Goal: Information Seeking & Learning: Find specific fact

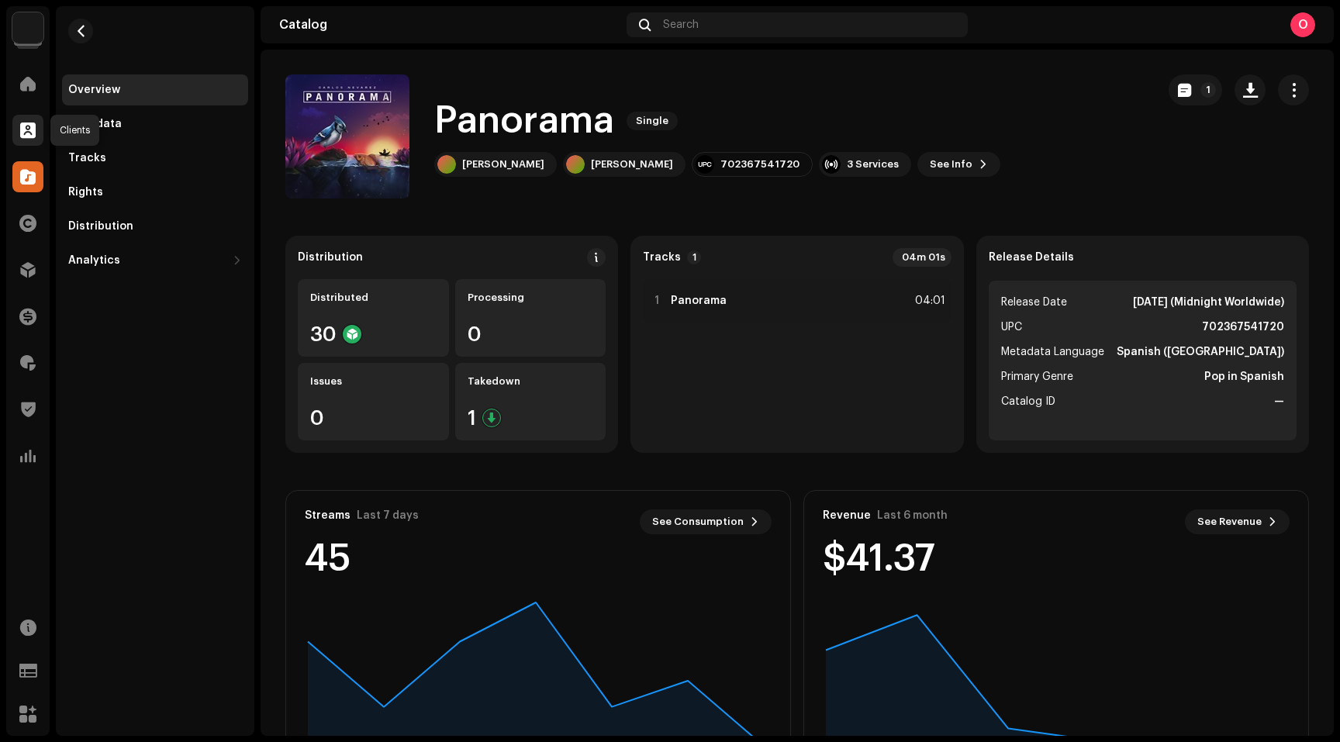
click at [26, 132] on span at bounding box center [28, 130] width 16 height 12
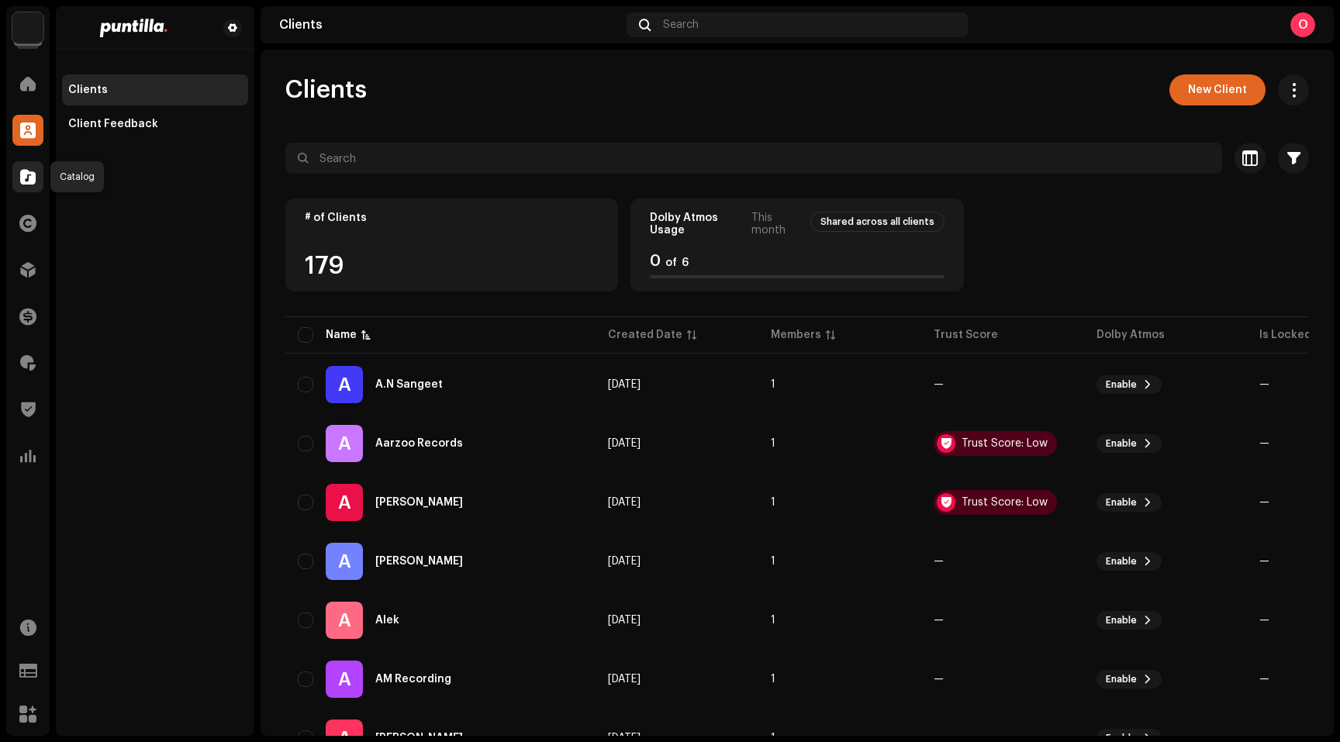
click at [36, 177] on div at bounding box center [27, 176] width 31 height 31
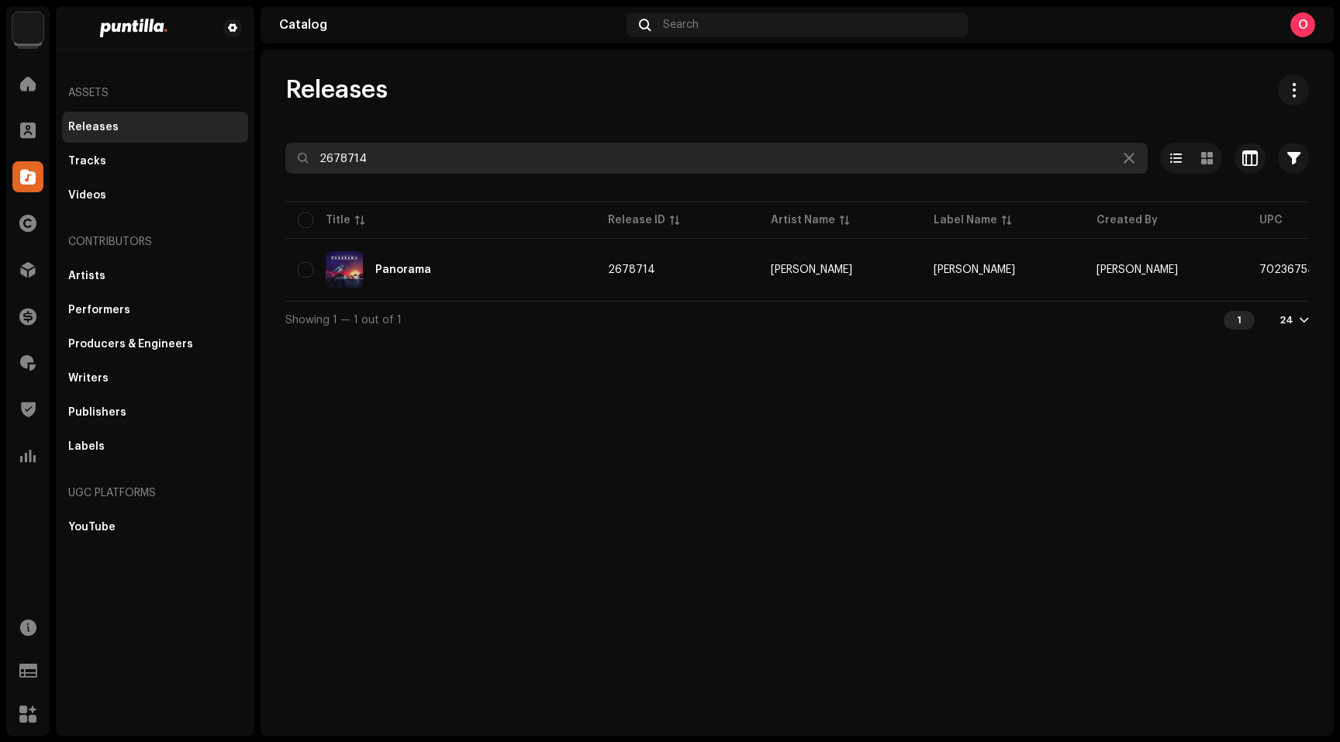
drag, startPoint x: 399, startPoint y: 161, endPoint x: 229, endPoint y: 134, distance: 172.0
click at [229, 134] on div "Puntilla Home Clients Catalog Rights Distribution Finance Royalties Trust & Saf…" at bounding box center [670, 371] width 1340 height 742
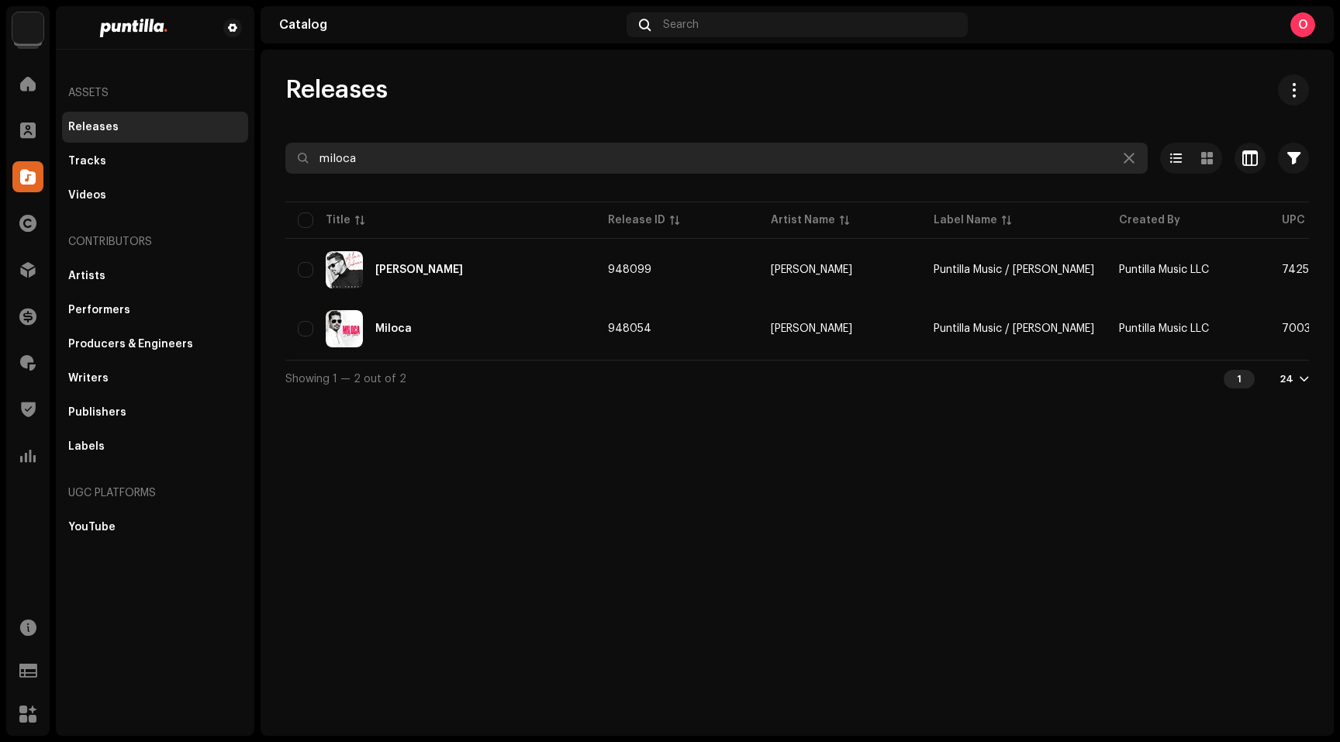
click at [403, 157] on input "miloca" at bounding box center [716, 158] width 862 height 31
paste input "717623080660"
type input "717623080660"
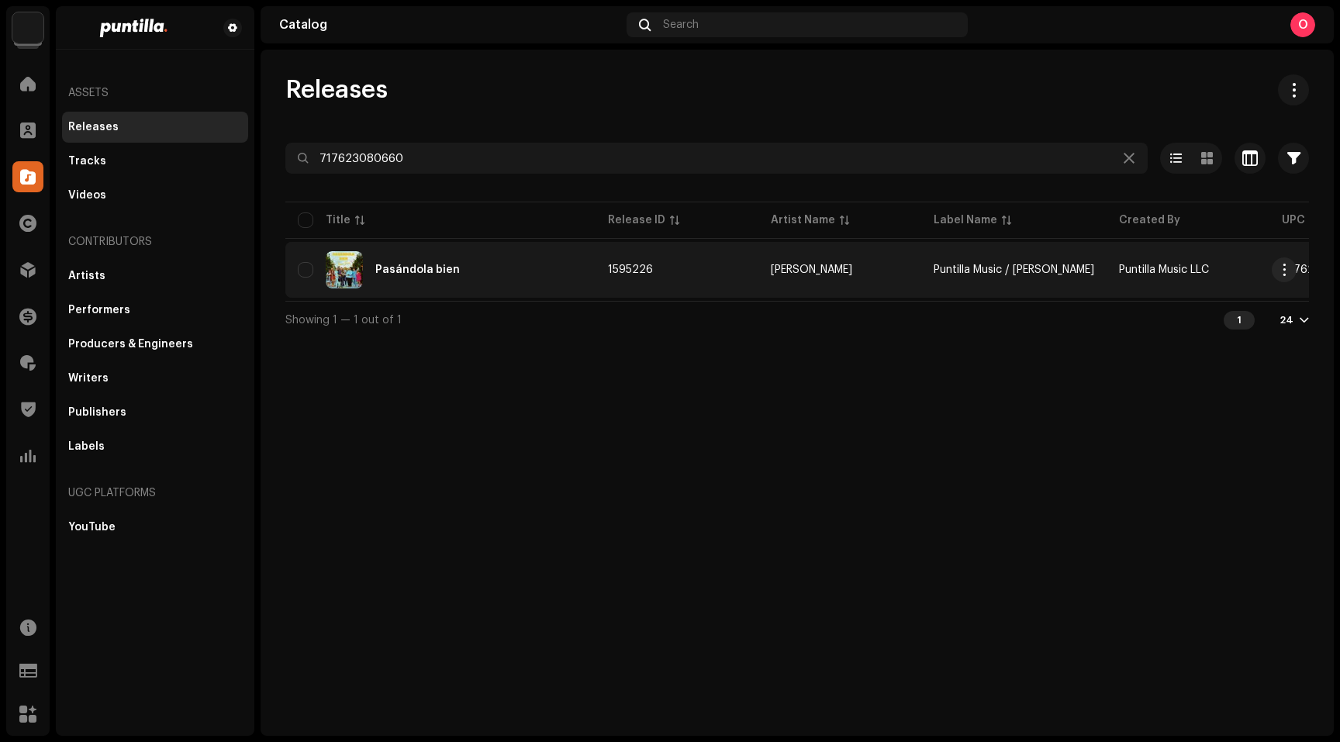
click at [420, 272] on div "Pasándola bien" at bounding box center [417, 269] width 85 height 11
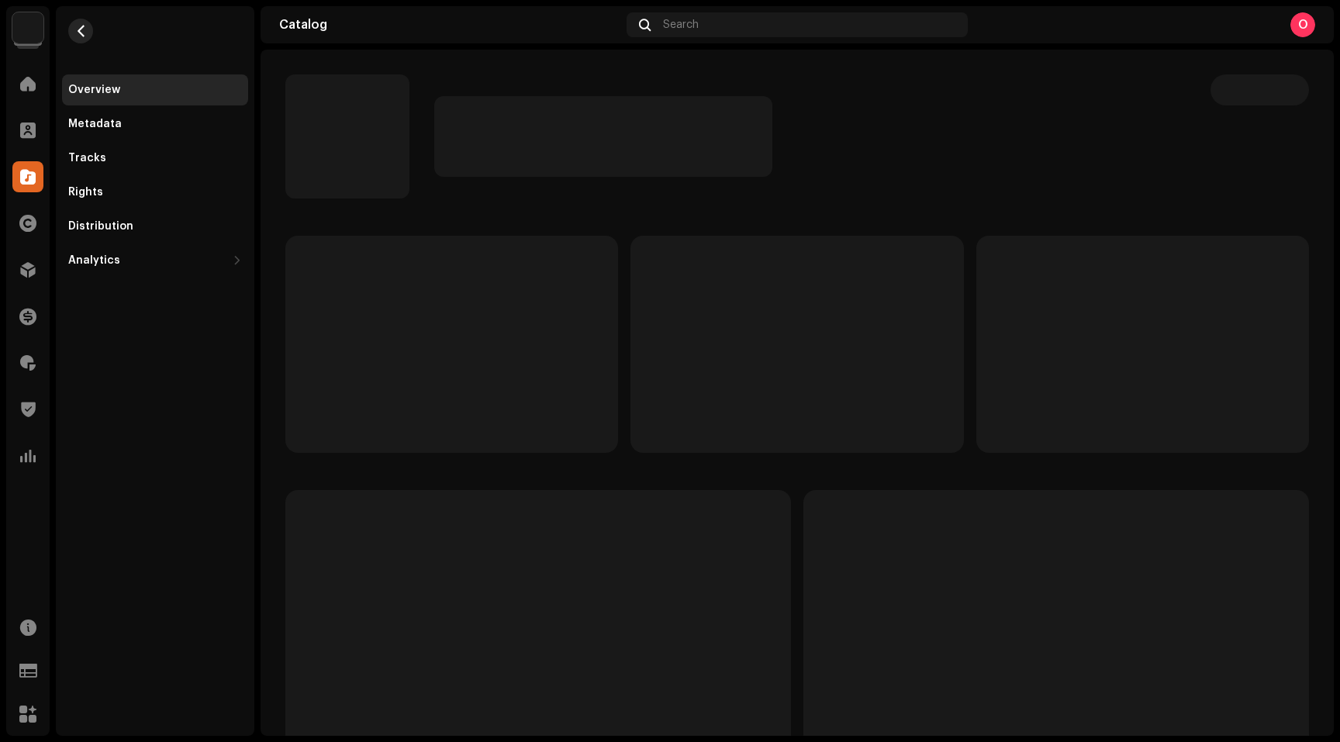
click at [89, 38] on button "button" at bounding box center [80, 31] width 25 height 25
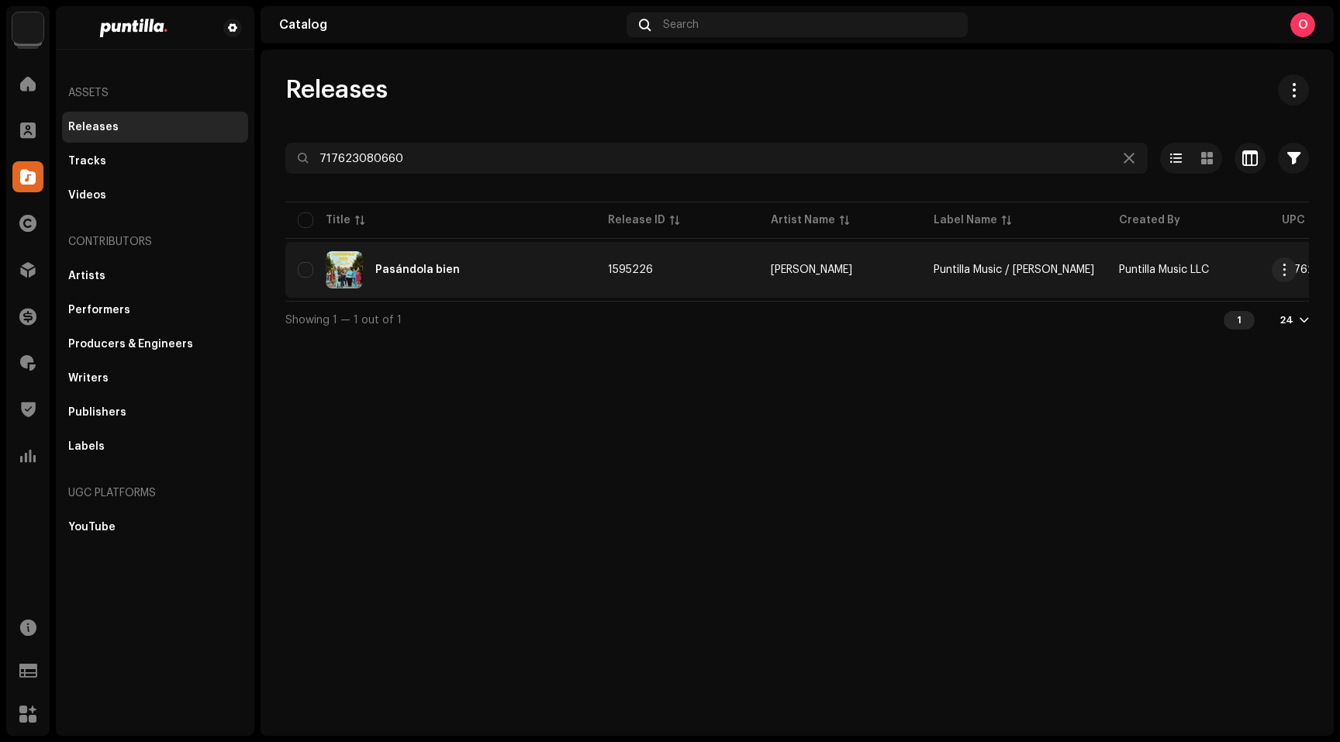
click at [421, 271] on div "Pasándola bien" at bounding box center [417, 269] width 85 height 11
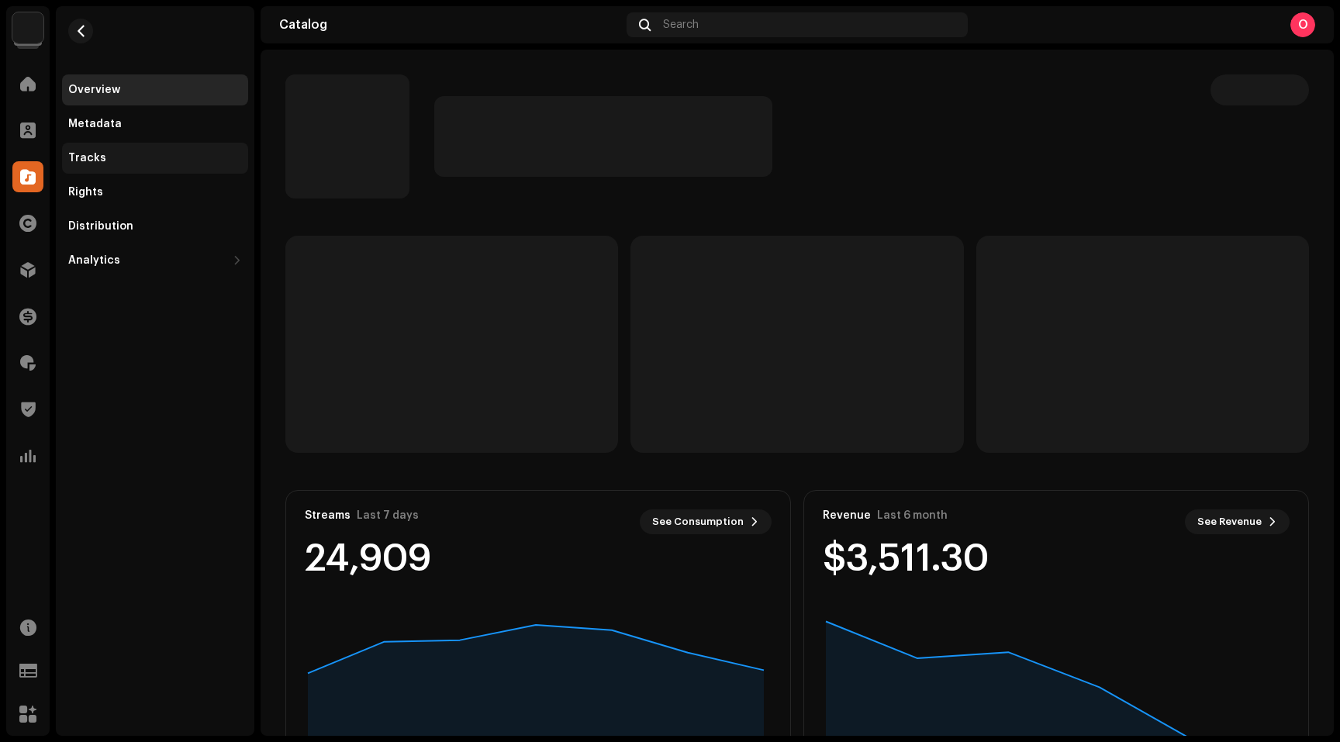
click at [109, 161] on div "Tracks" at bounding box center [155, 158] width 174 height 12
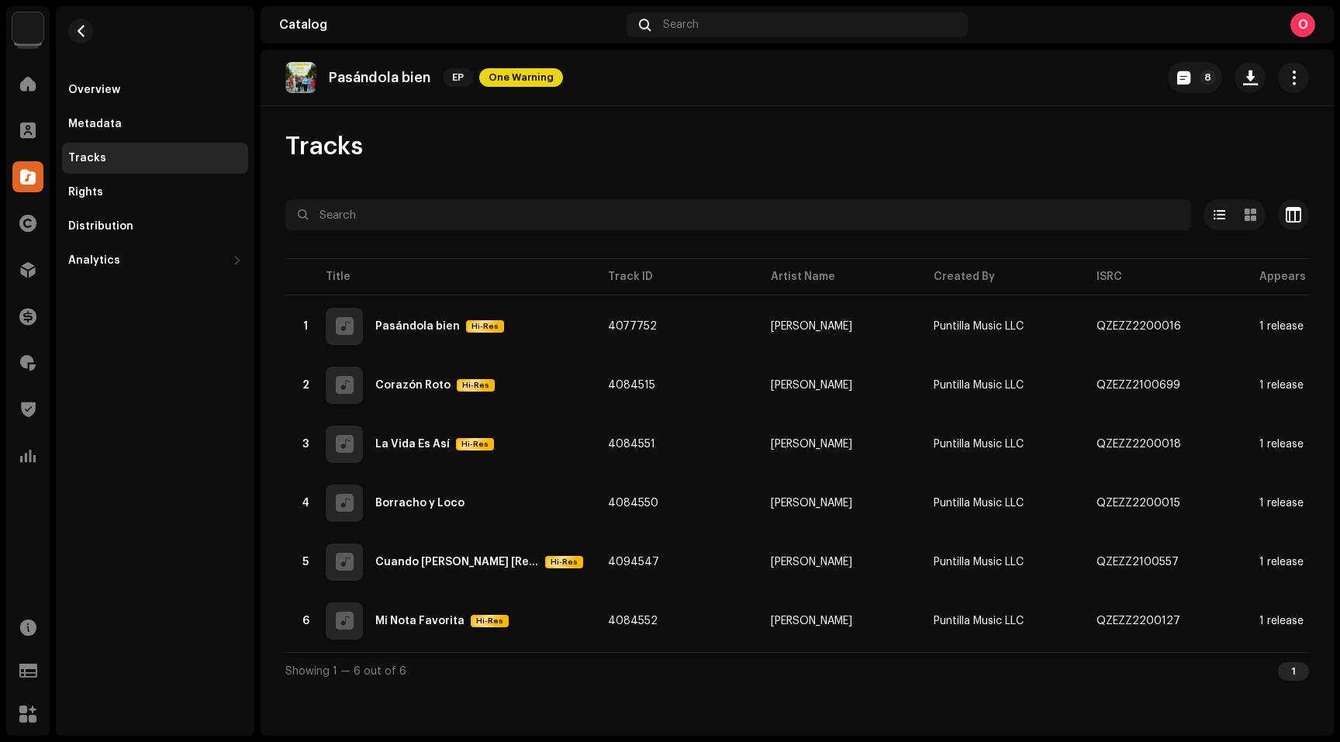
click at [94, 32] on re-m-nav-back at bounding box center [80, 40] width 37 height 68
click at [83, 28] on span "button" at bounding box center [81, 31] width 12 height 12
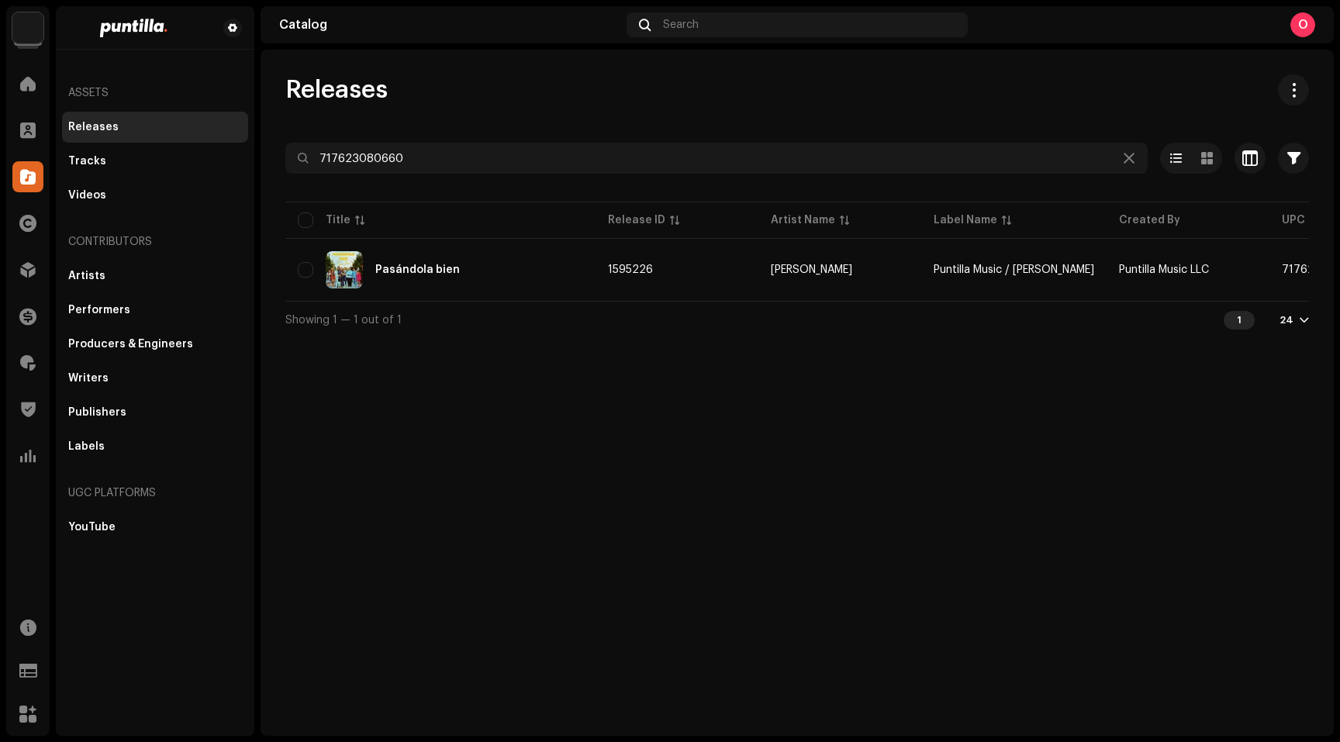
click at [569, 470] on div "Releases 717623080660 Selected 0 Options Filters Distribution status Never Dist…" at bounding box center [797, 393] width 1073 height 686
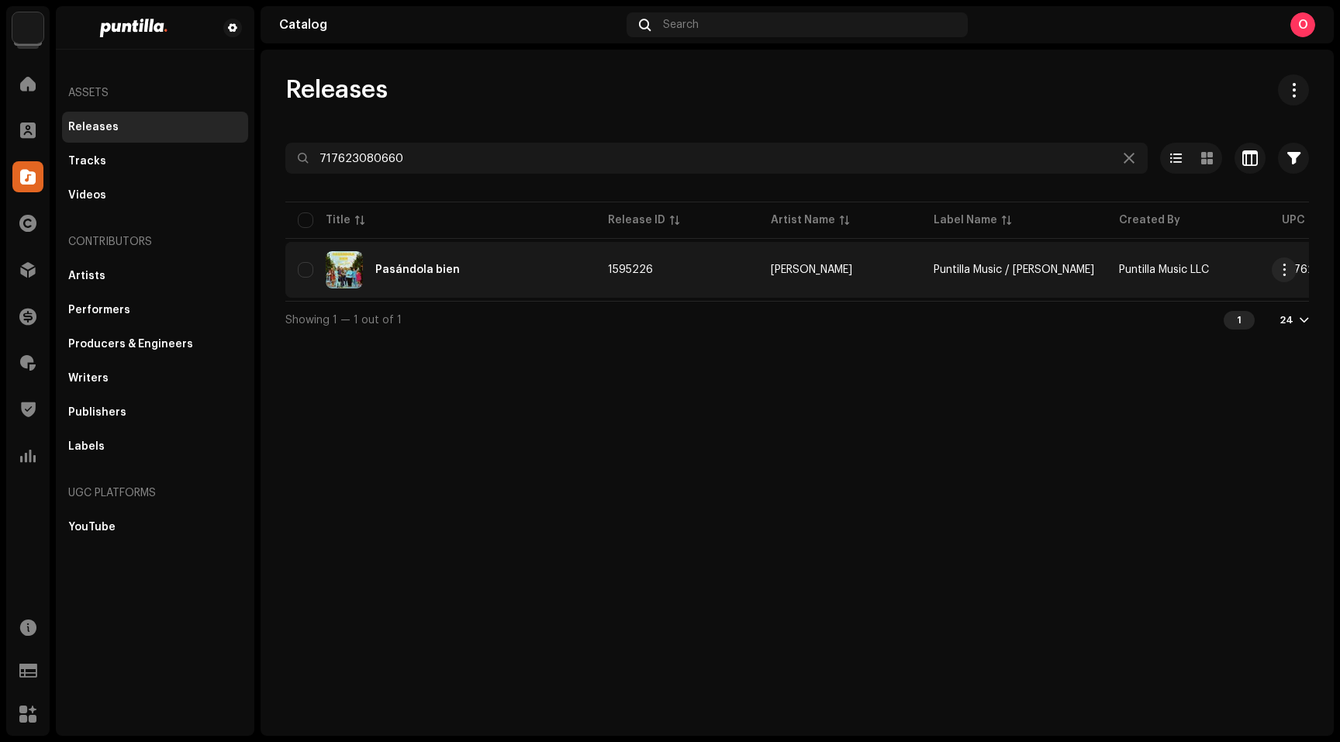
click at [425, 266] on div "Pasándola bien" at bounding box center [417, 269] width 85 height 11
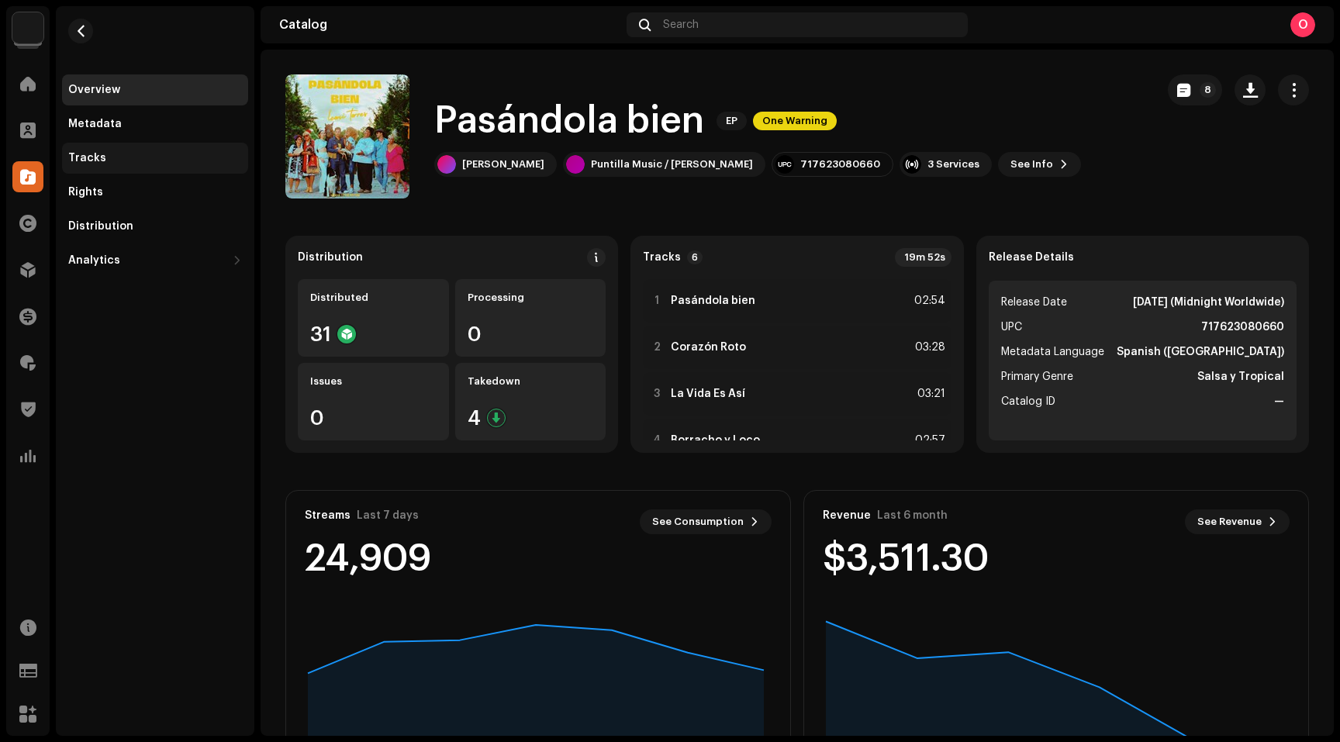
click at [126, 162] on div "Tracks" at bounding box center [155, 158] width 174 height 12
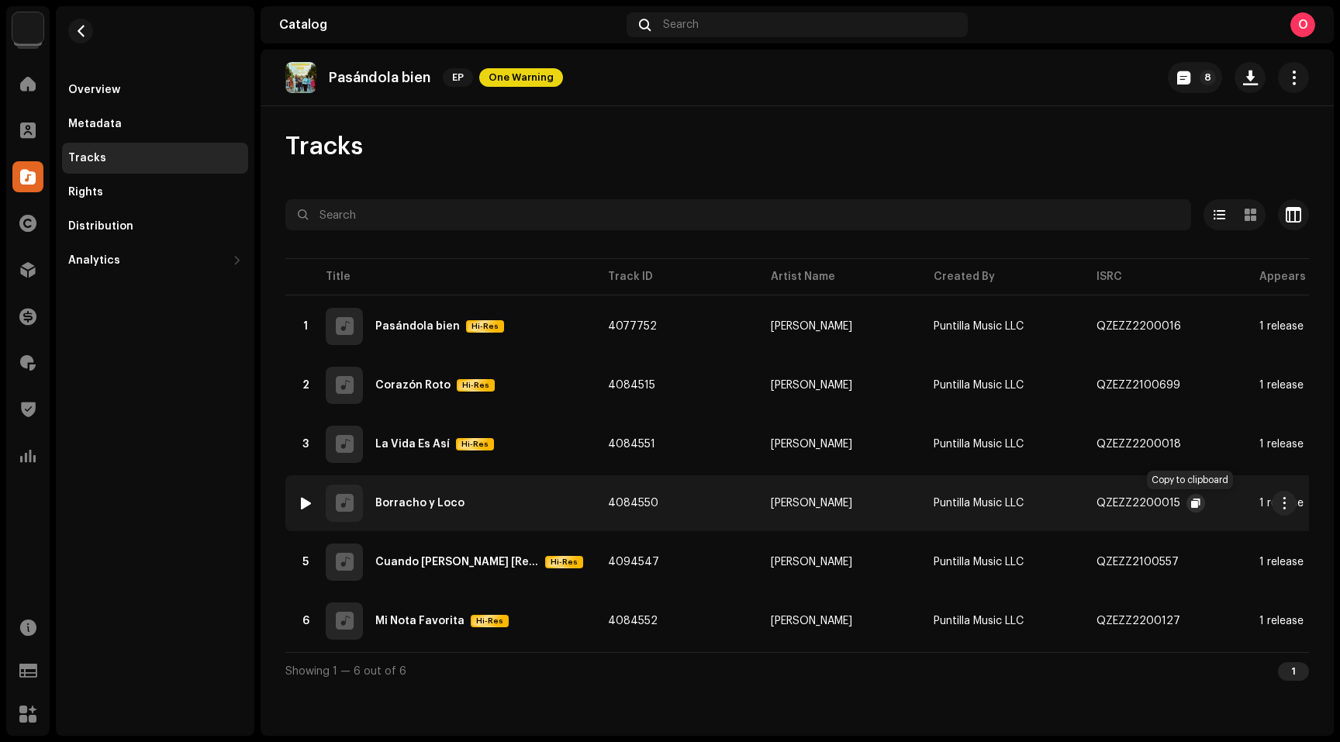
click at [1193, 503] on span "button" at bounding box center [1195, 503] width 9 height 12
